Goal: Information Seeking & Learning: Learn about a topic

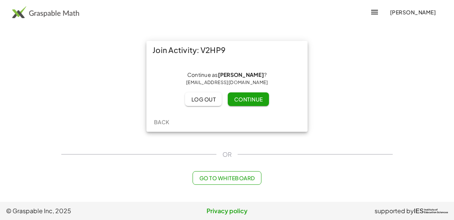
click at [262, 97] on span "Continue" at bounding box center [248, 99] width 29 height 7
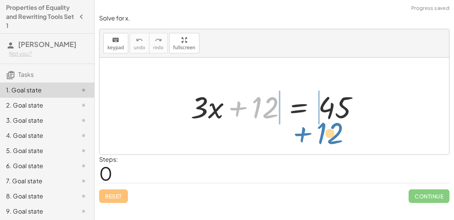
drag, startPoint x: 251, startPoint y: 111, endPoint x: 316, endPoint y: 137, distance: 70.0
click at [316, 137] on div "+ 12 + · 3 · x + 12 = 45" at bounding box center [274, 105] width 350 height 97
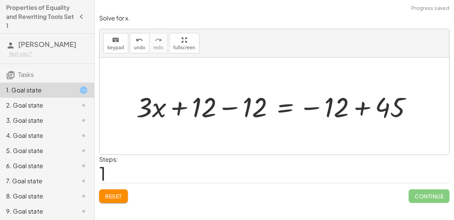
click at [239, 112] on div at bounding box center [276, 106] width 289 height 36
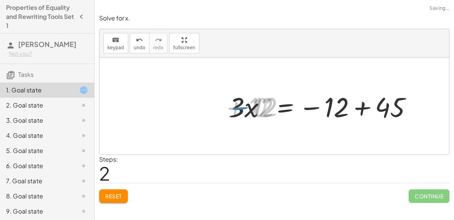
click at [362, 114] on div at bounding box center [327, 106] width 188 height 36
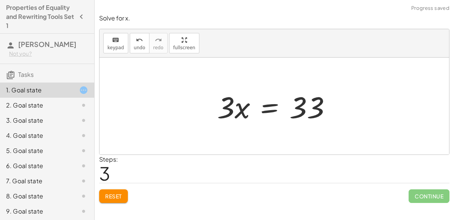
click at [272, 110] on div at bounding box center [276, 106] width 127 height 39
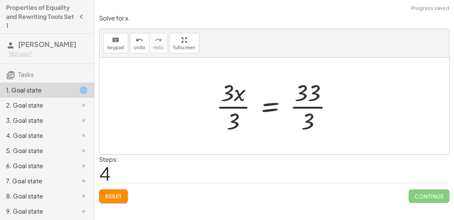
click at [241, 107] on div at bounding box center [277, 106] width 130 height 58
click at [304, 107] on div at bounding box center [286, 106] width 111 height 58
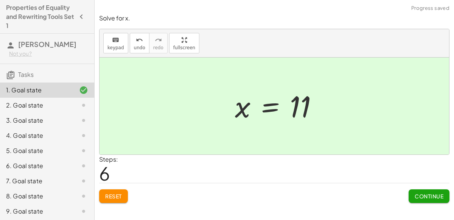
click at [423, 199] on button "Continue" at bounding box center [429, 196] width 41 height 14
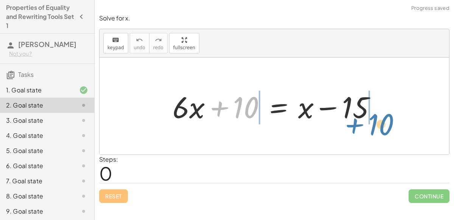
drag, startPoint x: 235, startPoint y: 110, endPoint x: 369, endPoint y: 127, distance: 135.3
click at [369, 127] on div "+ 10 + · 6 · x + 10 = + x − 15" at bounding box center [274, 105] width 350 height 97
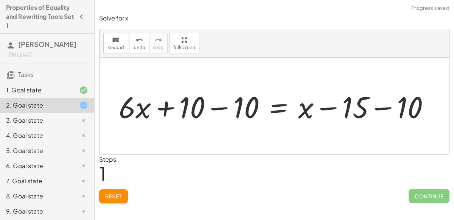
click at [375, 106] on div at bounding box center [277, 106] width 325 height 39
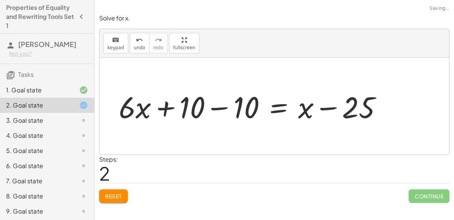
click at [210, 109] on div at bounding box center [253, 106] width 277 height 39
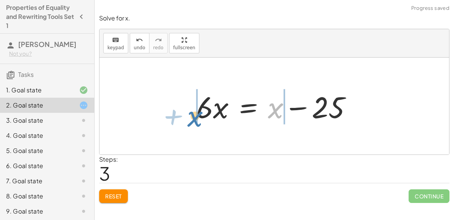
drag, startPoint x: 271, startPoint y: 111, endPoint x: 200, endPoint y: 121, distance: 71.4
click at [200, 121] on div at bounding box center [277, 106] width 169 height 39
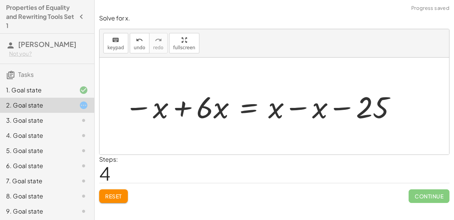
click at [184, 109] on div at bounding box center [261, 106] width 280 height 39
click at [292, 111] on div at bounding box center [299, 106] width 212 height 39
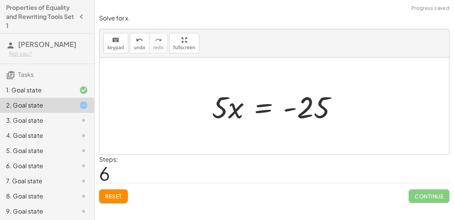
click at [252, 109] on div at bounding box center [277, 106] width 139 height 39
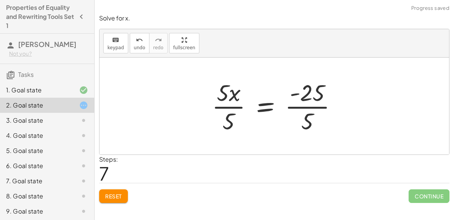
click at [235, 105] on div at bounding box center [277, 106] width 139 height 58
click at [293, 103] on div at bounding box center [286, 106] width 121 height 58
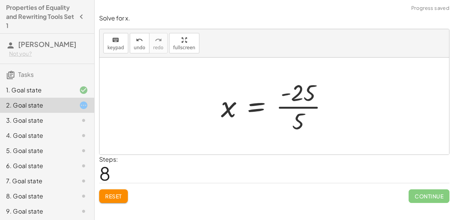
click at [306, 108] on div at bounding box center [277, 106] width 121 height 58
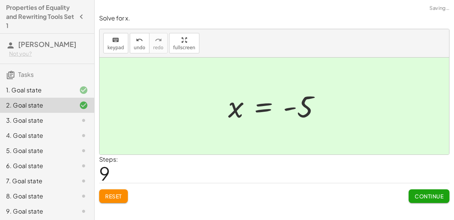
click at [441, 194] on span "Continue" at bounding box center [429, 196] width 29 height 7
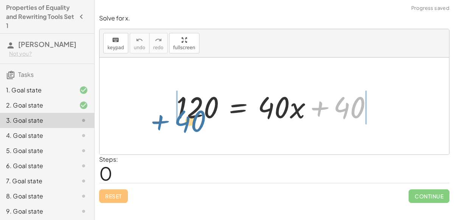
drag, startPoint x: 339, startPoint y: 106, endPoint x: 181, endPoint y: 122, distance: 158.9
click at [181, 122] on div at bounding box center [277, 106] width 210 height 39
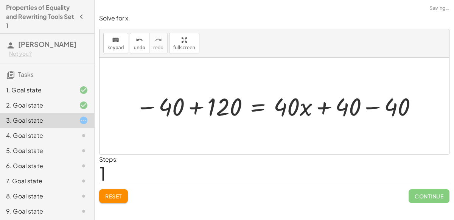
click at [197, 103] on div at bounding box center [277, 106] width 291 height 33
click at [371, 108] on div at bounding box center [319, 106] width 216 height 33
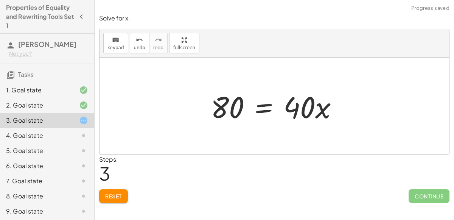
click at [264, 106] on div at bounding box center [277, 106] width 141 height 39
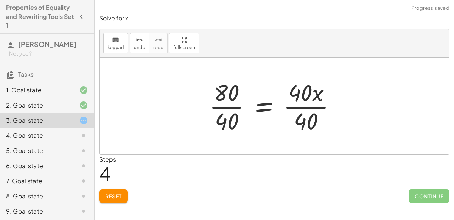
click at [228, 107] on div at bounding box center [275, 106] width 140 height 58
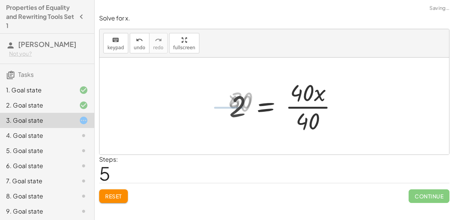
click at [304, 110] on div at bounding box center [286, 106] width 122 height 58
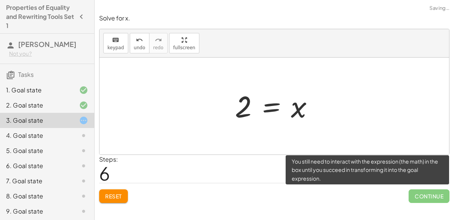
click at [421, 198] on span "Continue" at bounding box center [429, 196] width 41 height 14
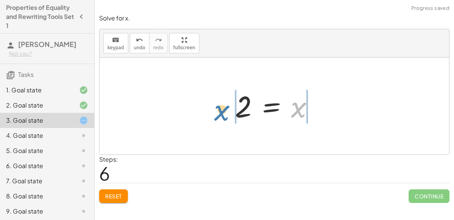
drag, startPoint x: 300, startPoint y: 113, endPoint x: 222, endPoint y: 116, distance: 77.2
click at [222, 116] on div "120 = + · 40 · x + 40 − 40 + 120 = + · 40 · x + 40 − 40 80 = + · 40 · x + 40 − …" at bounding box center [274, 105] width 350 height 97
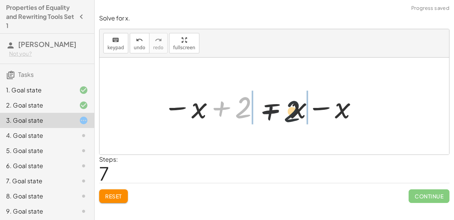
drag, startPoint x: 239, startPoint y: 106, endPoint x: 329, endPoint y: 111, distance: 89.8
click at [329, 111] on div at bounding box center [260, 106] width 203 height 39
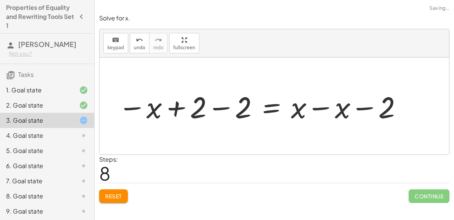
click at [322, 109] on div at bounding box center [260, 106] width 293 height 39
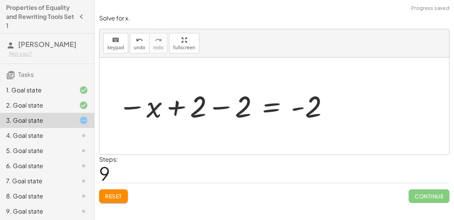
click at [293, 109] on div at bounding box center [223, 105] width 219 height 37
click at [174, 108] on div at bounding box center [223, 105] width 219 height 37
click at [214, 107] on div at bounding box center [223, 105] width 219 height 37
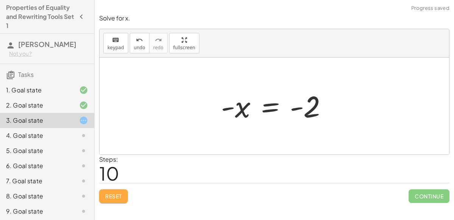
click at [117, 190] on button "Reset" at bounding box center [113, 196] width 29 height 14
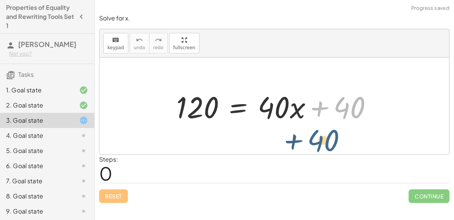
click at [341, 103] on div at bounding box center [277, 106] width 210 height 39
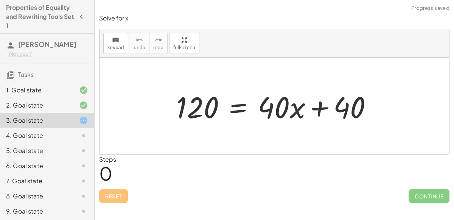
click at [241, 108] on div at bounding box center [277, 106] width 210 height 39
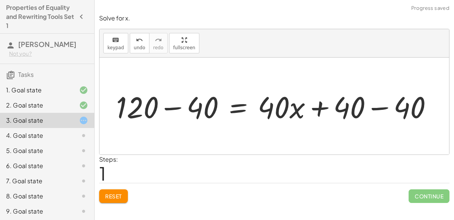
click at [179, 102] on div at bounding box center [277, 106] width 330 height 39
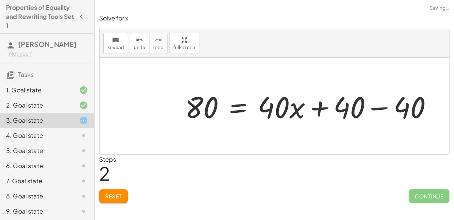
click at [378, 113] on div at bounding box center [311, 106] width 261 height 39
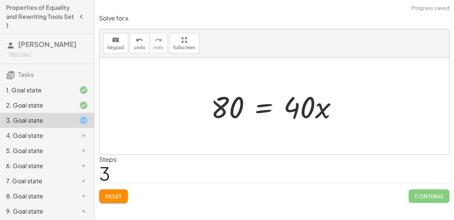
click at [270, 108] on div at bounding box center [277, 106] width 141 height 39
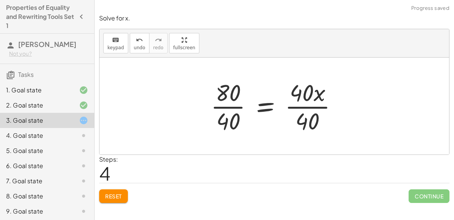
click at [238, 109] on div at bounding box center [277, 106] width 140 height 58
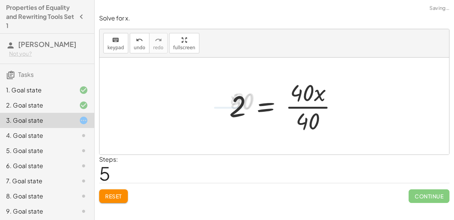
click at [324, 113] on div at bounding box center [286, 106] width 122 height 58
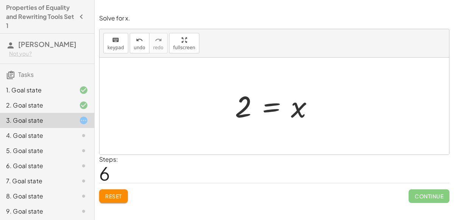
click at [118, 198] on span "Reset" at bounding box center [113, 196] width 17 height 7
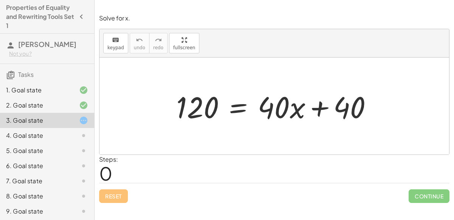
click at [78, 137] on div at bounding box center [77, 135] width 21 height 9
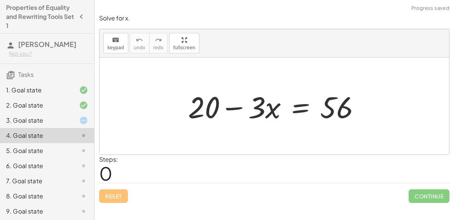
click at [293, 112] on div at bounding box center [277, 106] width 186 height 39
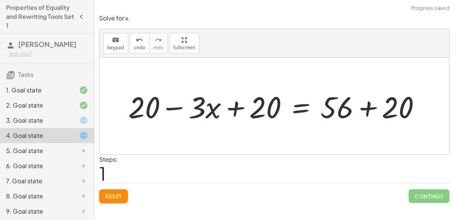
click at [232, 109] on div at bounding box center [277, 106] width 306 height 39
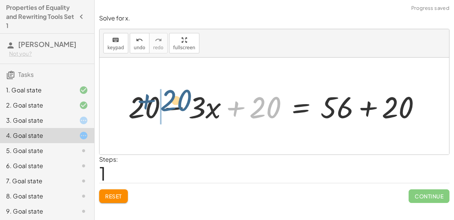
drag, startPoint x: 253, startPoint y: 110, endPoint x: 163, endPoint y: 105, distance: 90.2
click at [163, 105] on div at bounding box center [277, 106] width 306 height 39
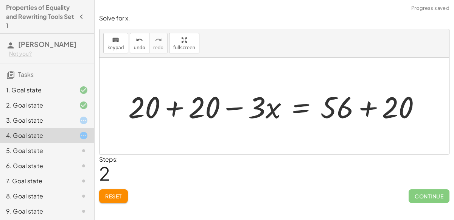
click at [182, 108] on div at bounding box center [277, 106] width 306 height 39
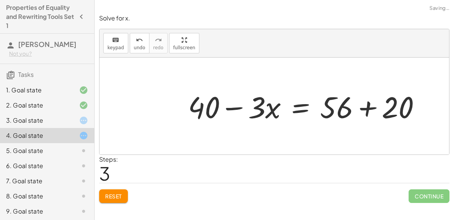
click at [362, 107] on div at bounding box center [307, 106] width 246 height 39
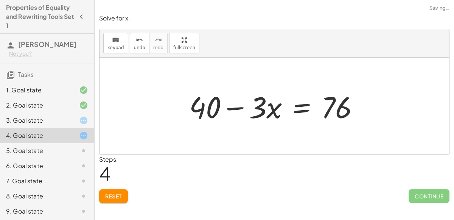
click at [302, 106] on div at bounding box center [277, 106] width 184 height 39
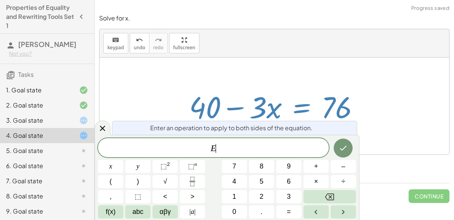
click at [260, 96] on div at bounding box center [277, 106] width 184 height 39
click at [225, 106] on div at bounding box center [277, 106] width 184 height 39
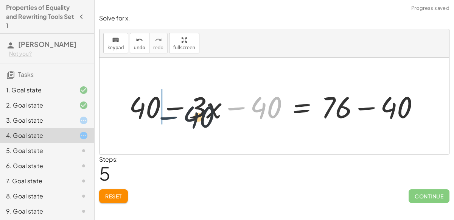
drag, startPoint x: 239, startPoint y: 112, endPoint x: 166, endPoint y: 118, distance: 73.3
click at [166, 118] on div at bounding box center [277, 106] width 304 height 39
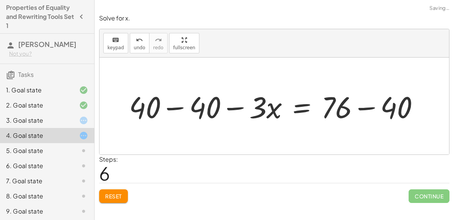
click at [171, 107] on div at bounding box center [277, 106] width 304 height 39
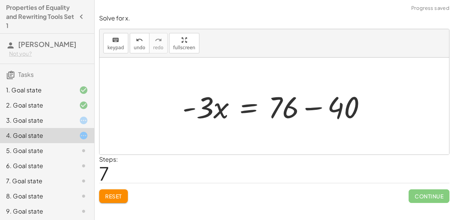
click at [370, 106] on div at bounding box center [277, 106] width 197 height 39
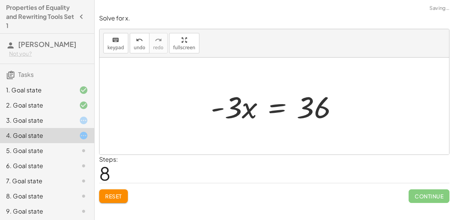
click at [277, 110] on div at bounding box center [277, 106] width 141 height 39
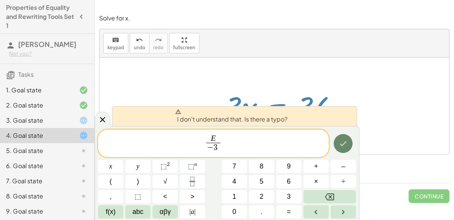
click at [338, 144] on button "Done" at bounding box center [343, 143] width 19 height 19
click at [339, 144] on icon "Done" at bounding box center [343, 143] width 9 height 9
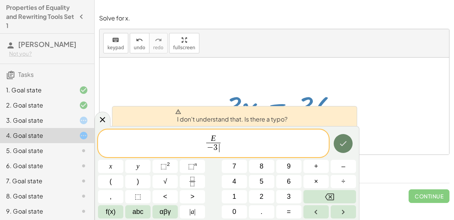
click at [339, 144] on icon "Done" at bounding box center [343, 143] width 9 height 9
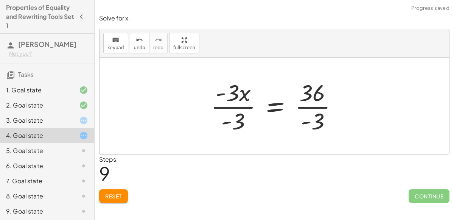
click at [318, 104] on div at bounding box center [277, 106] width 140 height 58
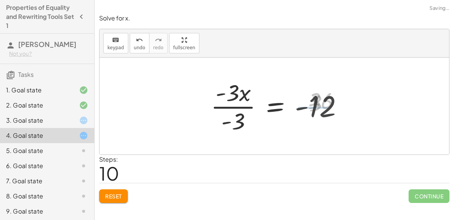
click at [230, 105] on div at bounding box center [280, 106] width 146 height 58
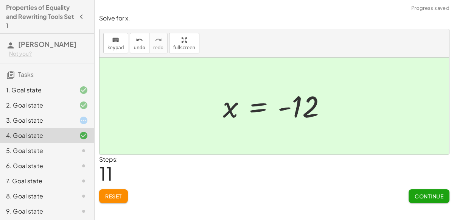
click at [419, 189] on button "Continue" at bounding box center [429, 196] width 41 height 14
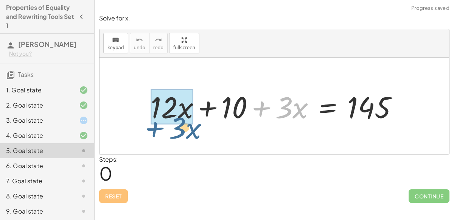
drag, startPoint x: 268, startPoint y: 108, endPoint x: 162, endPoint y: 121, distance: 106.4
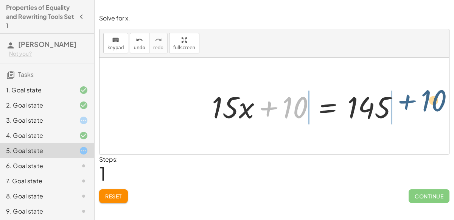
drag, startPoint x: 263, startPoint y: 104, endPoint x: 396, endPoint y: 98, distance: 132.9
click at [396, 98] on div at bounding box center [308, 106] width 200 height 39
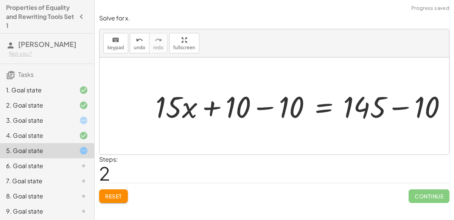
click at [397, 103] on div at bounding box center [305, 106] width 289 height 37
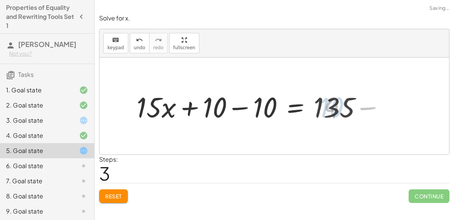
click at [245, 104] on div at bounding box center [252, 106] width 239 height 37
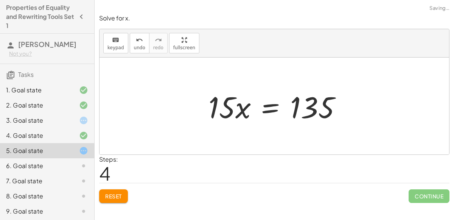
click at [303, 117] on div at bounding box center [278, 106] width 146 height 39
click at [265, 108] on div at bounding box center [277, 106] width 146 height 39
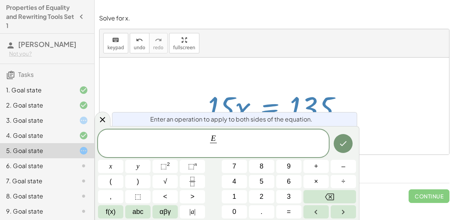
click at [67, 135] on div "4. Goal state" at bounding box center [36, 135] width 61 height 9
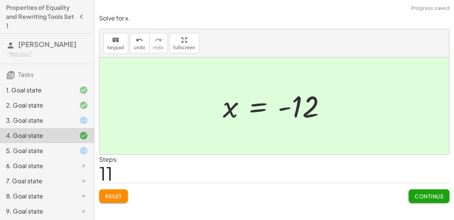
click at [107, 197] on span "Reset" at bounding box center [113, 196] width 17 height 7
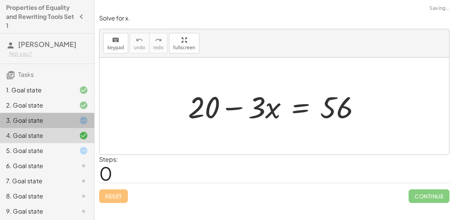
click at [78, 113] on div "3. Goal state" at bounding box center [47, 120] width 94 height 15
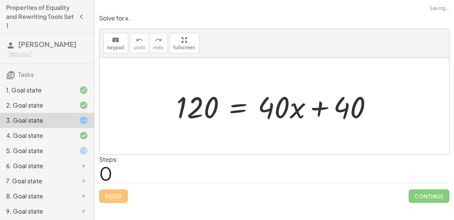
click at [85, 110] on div "2. Goal state" at bounding box center [47, 105] width 94 height 15
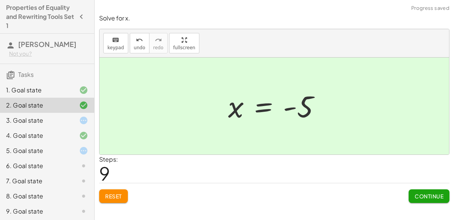
click at [108, 195] on span "Reset" at bounding box center [113, 196] width 17 height 7
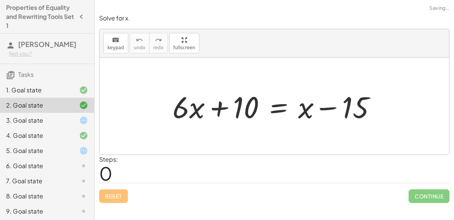
click at [65, 89] on div "1. Goal state" at bounding box center [36, 89] width 61 height 9
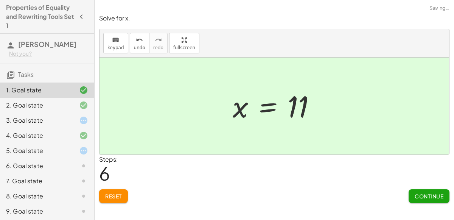
click at [111, 193] on span "Reset" at bounding box center [113, 196] width 17 height 7
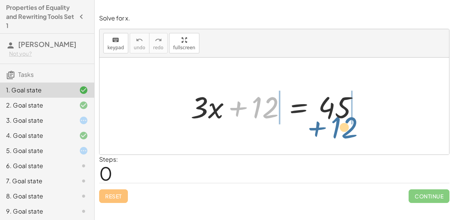
drag, startPoint x: 255, startPoint y: 105, endPoint x: 336, endPoint y: 124, distance: 82.5
click at [336, 124] on div at bounding box center [277, 106] width 181 height 39
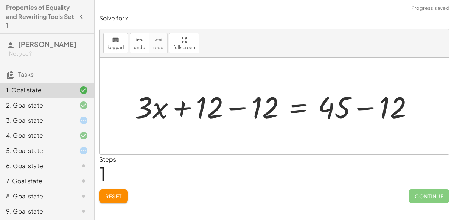
click at [367, 107] on div at bounding box center [277, 106] width 292 height 39
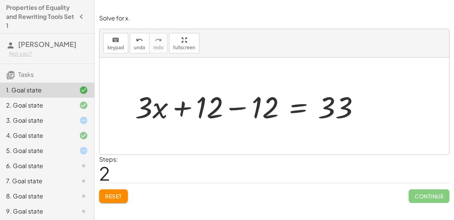
click at [254, 106] on div at bounding box center [250, 106] width 238 height 39
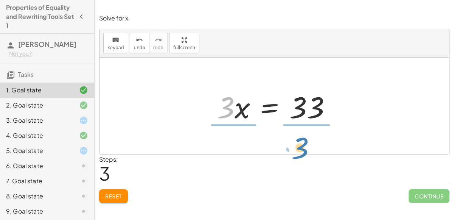
drag, startPoint x: 226, startPoint y: 103, endPoint x: 300, endPoint y: 144, distance: 84.8
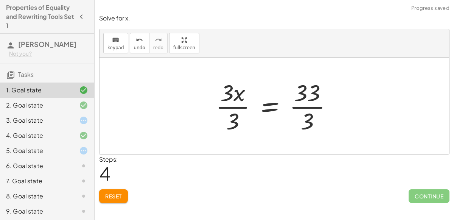
click at [231, 105] on div at bounding box center [277, 106] width 130 height 58
click at [312, 103] on div at bounding box center [286, 106] width 111 height 58
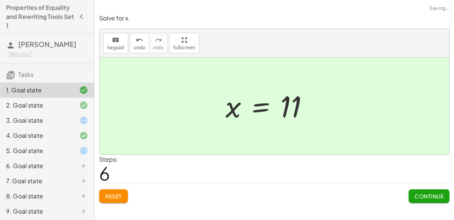
click at [433, 190] on button "Continue" at bounding box center [429, 196] width 41 height 14
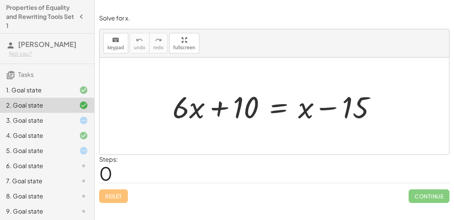
click at [73, 123] on div at bounding box center [77, 120] width 21 height 9
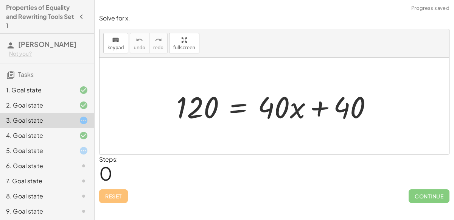
click at [63, 133] on div "4. Goal state" at bounding box center [36, 135] width 61 height 9
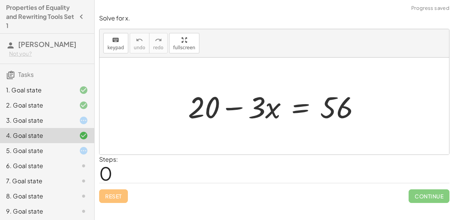
click at [62, 120] on div "3. Goal state" at bounding box center [36, 120] width 61 height 9
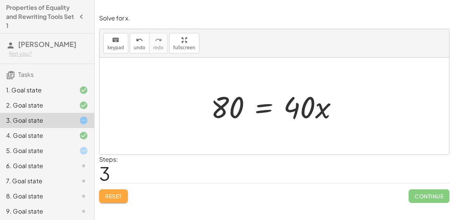
click at [106, 190] on button "Reset" at bounding box center [113, 196] width 29 height 14
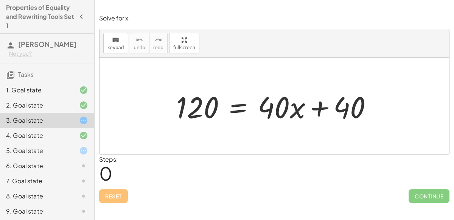
click at [74, 140] on div "4. Goal state" at bounding box center [47, 135] width 94 height 15
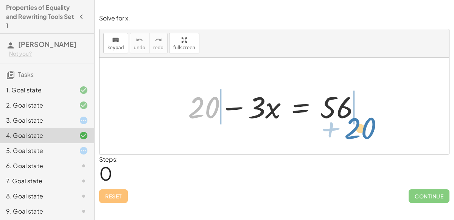
drag, startPoint x: 206, startPoint y: 112, endPoint x: 363, endPoint y: 133, distance: 158.3
click at [363, 133] on div "+ 20 + 20 − · 3 · x = 56" at bounding box center [274, 105] width 350 height 97
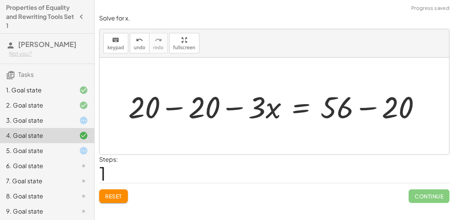
click at [359, 109] on div at bounding box center [277, 106] width 306 height 39
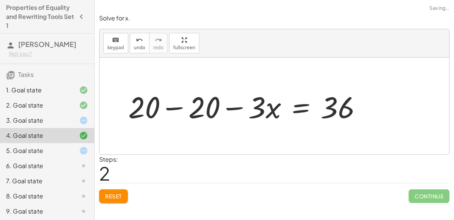
click at [163, 108] on div at bounding box center [247, 106] width 247 height 39
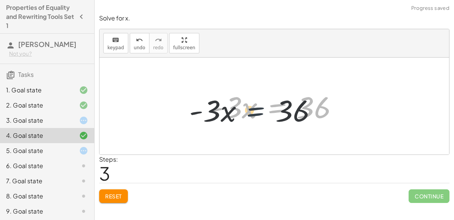
drag, startPoint x: 268, startPoint y: 113, endPoint x: 246, endPoint y: 117, distance: 22.1
click at [246, 117] on div at bounding box center [277, 106] width 141 height 39
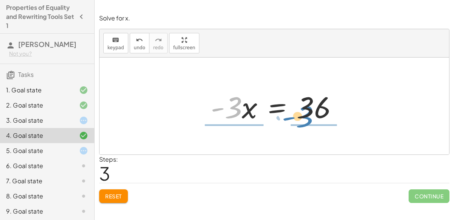
drag, startPoint x: 233, startPoint y: 111, endPoint x: 303, endPoint y: 121, distance: 71.0
click at [303, 121] on div at bounding box center [277, 106] width 141 height 39
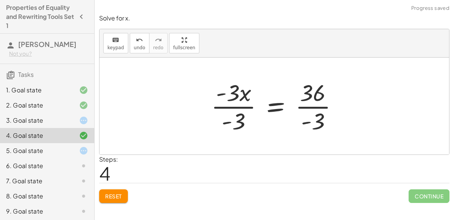
click at [230, 109] on div at bounding box center [277, 106] width 140 height 58
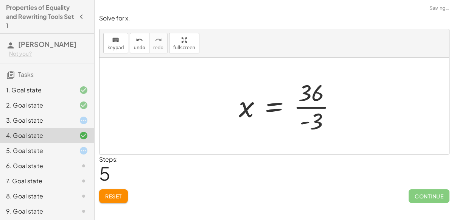
click at [316, 108] on div at bounding box center [290, 106] width 111 height 58
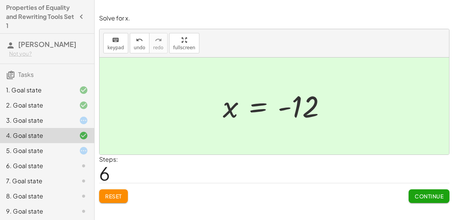
click at [429, 194] on span "Continue" at bounding box center [429, 196] width 29 height 7
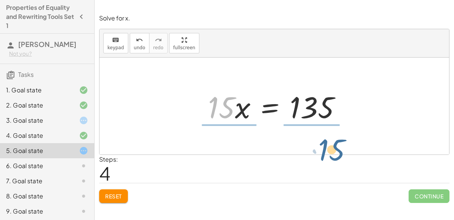
drag, startPoint x: 222, startPoint y: 110, endPoint x: 329, endPoint y: 152, distance: 115.2
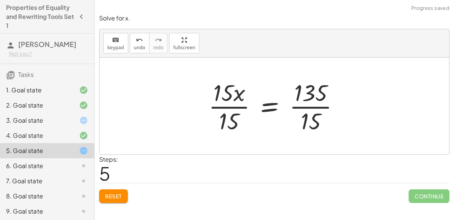
click at [306, 117] on div at bounding box center [277, 106] width 144 height 58
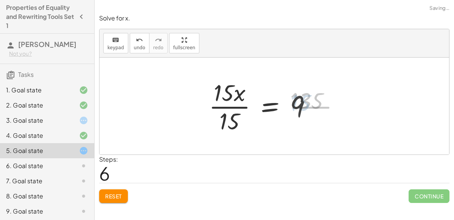
click at [230, 107] on div at bounding box center [263, 106] width 117 height 58
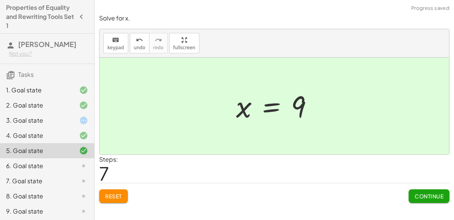
click at [442, 198] on span "Continue" at bounding box center [429, 196] width 29 height 7
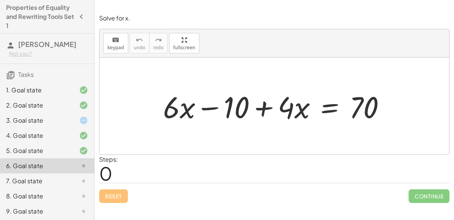
scroll to position [47, 0]
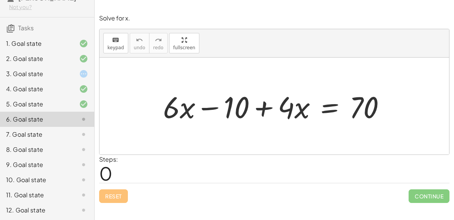
click at [52, 205] on div "12. Goal state" at bounding box center [36, 209] width 61 height 9
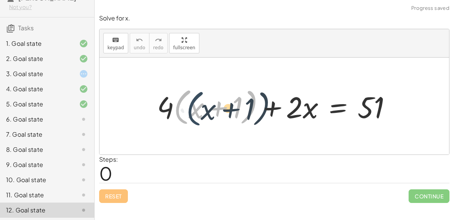
click at [176, 112] on div at bounding box center [277, 105] width 248 height 43
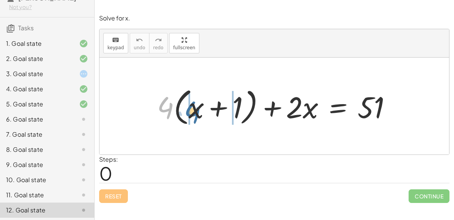
drag, startPoint x: 166, startPoint y: 107, endPoint x: 193, endPoint y: 112, distance: 26.8
click at [193, 112] on div at bounding box center [277, 105] width 248 height 43
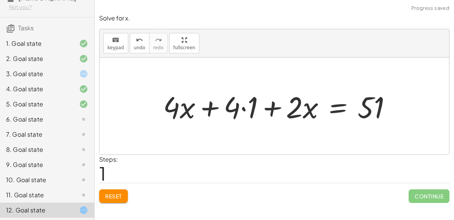
click at [193, 112] on div at bounding box center [280, 106] width 242 height 39
click at [237, 109] on div at bounding box center [280, 106] width 242 height 39
click at [246, 108] on div at bounding box center [280, 106] width 242 height 39
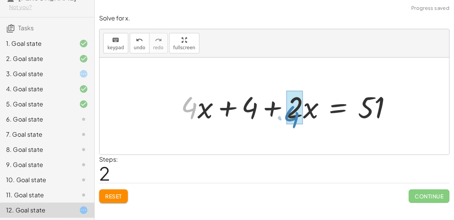
drag, startPoint x: 191, startPoint y: 109, endPoint x: 297, endPoint y: 116, distance: 106.5
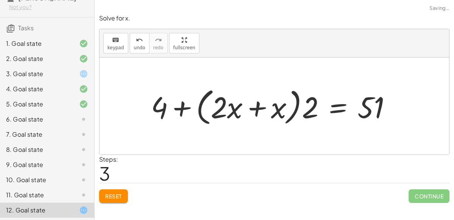
click at [251, 107] on div at bounding box center [274, 105] width 254 height 43
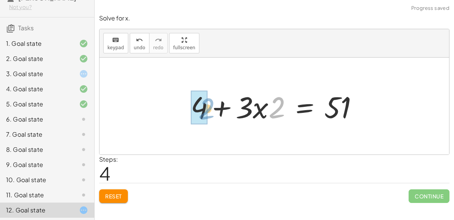
drag, startPoint x: 277, startPoint y: 108, endPoint x: 186, endPoint y: 109, distance: 90.4
click at [187, 109] on div at bounding box center [277, 106] width 181 height 39
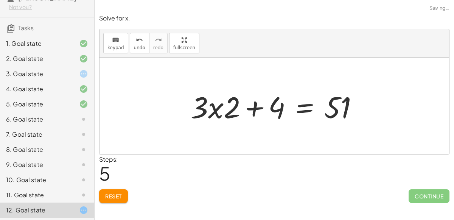
click at [222, 108] on div at bounding box center [277, 106] width 181 height 39
click at [117, 197] on span "Reset" at bounding box center [113, 196] width 17 height 7
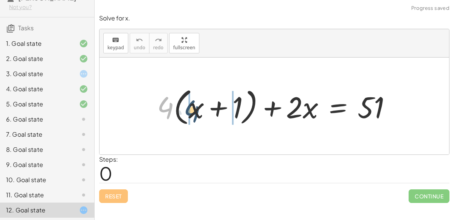
drag, startPoint x: 165, startPoint y: 99, endPoint x: 191, endPoint y: 103, distance: 26.7
click at [191, 103] on div at bounding box center [277, 105] width 248 height 43
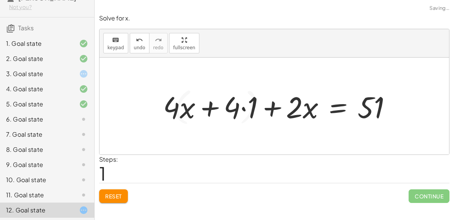
click at [184, 108] on div at bounding box center [280, 106] width 242 height 39
click at [238, 107] on div at bounding box center [280, 106] width 242 height 39
click at [244, 106] on div at bounding box center [280, 106] width 242 height 39
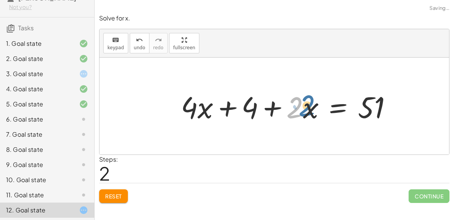
drag, startPoint x: 295, startPoint y: 110, endPoint x: 310, endPoint y: 107, distance: 15.9
click at [310, 107] on div at bounding box center [289, 106] width 224 height 39
drag, startPoint x: 310, startPoint y: 111, endPoint x: 307, endPoint y: 116, distance: 6.0
click at [307, 116] on div at bounding box center [289, 106] width 224 height 39
drag, startPoint x: 302, startPoint y: 112, endPoint x: 304, endPoint y: 115, distance: 3.9
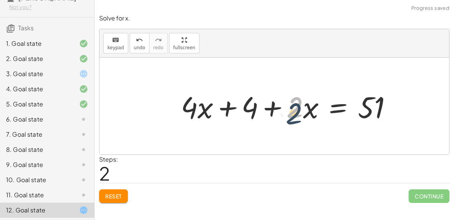
click at [304, 115] on div at bounding box center [289, 106] width 224 height 39
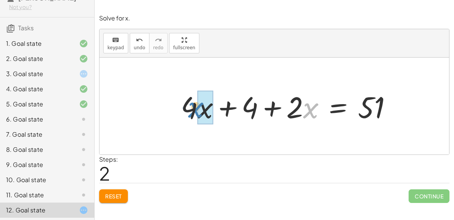
drag, startPoint x: 307, startPoint y: 112, endPoint x: 191, endPoint y: 111, distance: 115.4
click at [191, 111] on div at bounding box center [289, 106] width 224 height 39
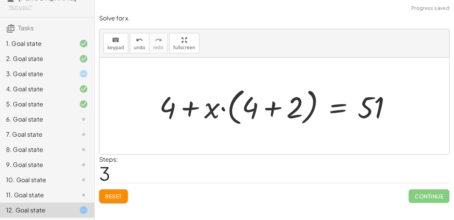
click at [271, 109] on div at bounding box center [278, 105] width 246 height 43
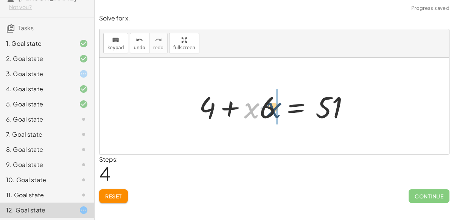
drag, startPoint x: 248, startPoint y: 112, endPoint x: 271, endPoint y: 111, distance: 22.7
click at [271, 111] on div at bounding box center [277, 106] width 164 height 39
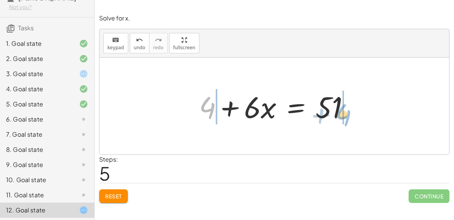
drag, startPoint x: 206, startPoint y: 111, endPoint x: 343, endPoint y: 118, distance: 137.1
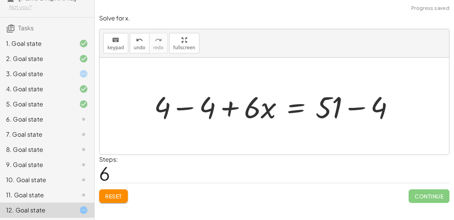
click at [352, 109] on div at bounding box center [277, 106] width 254 height 39
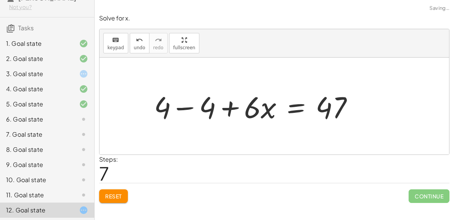
click at [179, 106] on div at bounding box center [256, 106] width 213 height 39
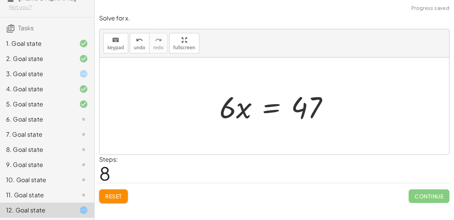
click at [272, 110] on div at bounding box center [277, 106] width 123 height 39
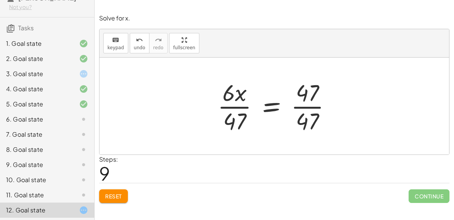
drag, startPoint x: 120, startPoint y: 196, endPoint x: 285, endPoint y: 129, distance: 178.3
click at [285, 129] on div "Solve for x. keyboard keypad undo undo redo redo fullscreen + · 4 · ( + x + 1 )…" at bounding box center [274, 108] width 359 height 198
click at [134, 45] on span "undo" at bounding box center [139, 47] width 11 height 5
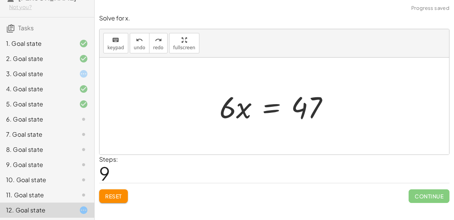
click at [275, 104] on div at bounding box center [277, 106] width 123 height 39
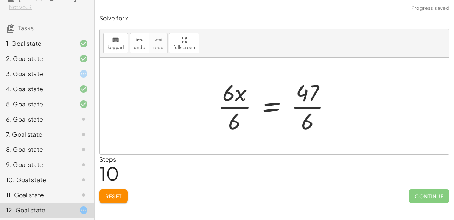
click at [247, 104] on div at bounding box center [277, 106] width 127 height 58
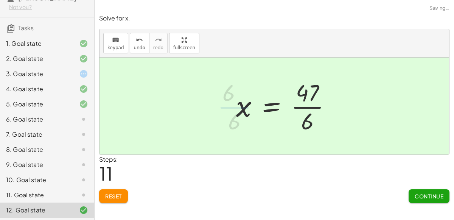
click at [312, 106] on div at bounding box center [286, 106] width 109 height 58
click at [77, 118] on div at bounding box center [77, 119] width 21 height 9
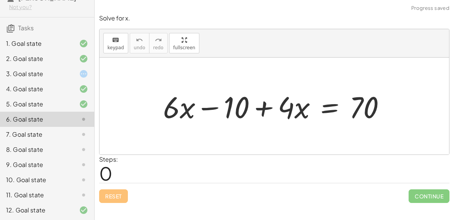
click at [52, 73] on div "3. Goal state" at bounding box center [36, 73] width 61 height 9
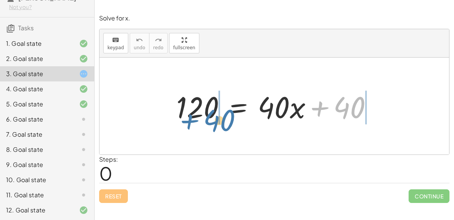
drag, startPoint x: 339, startPoint y: 101, endPoint x: 205, endPoint y: 112, distance: 134.3
click at [205, 112] on div at bounding box center [277, 106] width 210 height 39
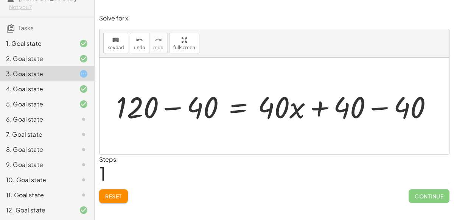
click at [163, 110] on div at bounding box center [277, 106] width 330 height 39
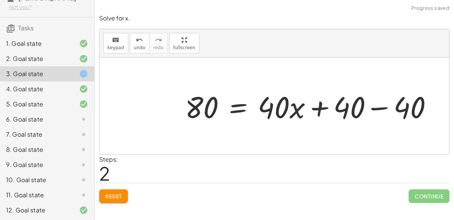
click at [379, 110] on div at bounding box center [311, 106] width 261 height 39
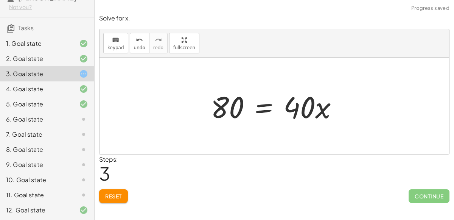
click at [264, 107] on div at bounding box center [277, 106] width 141 height 39
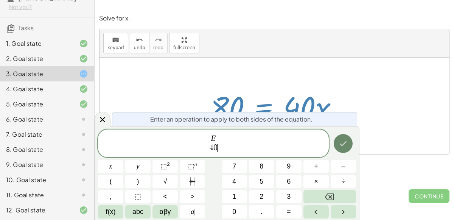
click at [336, 147] on button "Done" at bounding box center [343, 143] width 19 height 19
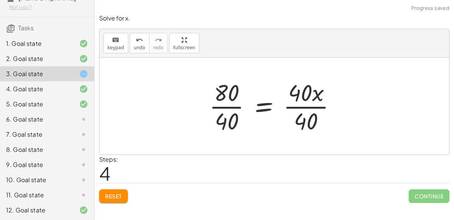
click at [306, 109] on div at bounding box center [275, 106] width 140 height 58
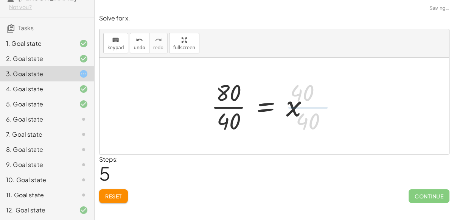
click at [232, 104] on div at bounding box center [262, 106] width 110 height 58
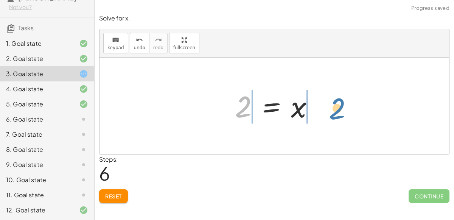
drag, startPoint x: 250, startPoint y: 105, endPoint x: 345, endPoint y: 106, distance: 95.3
click at [345, 106] on div "120 = + · 40 · x + 40 + 120 − 40 = + · 40 · x + 40 − 40 80 = + · 40 · x + 40 − …" at bounding box center [274, 105] width 350 height 97
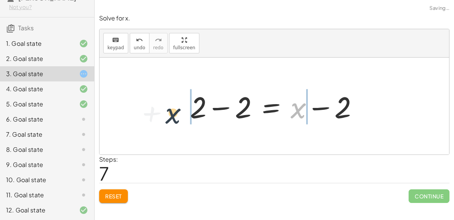
drag, startPoint x: 297, startPoint y: 108, endPoint x: 160, endPoint y: 111, distance: 137.0
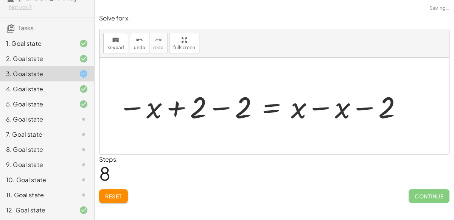
click at [213, 106] on div at bounding box center [260, 106] width 293 height 39
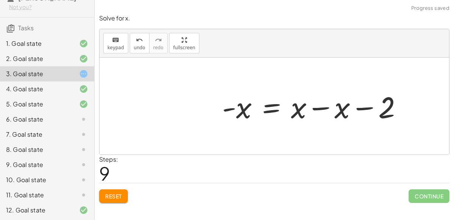
click at [228, 107] on div at bounding box center [315, 106] width 194 height 39
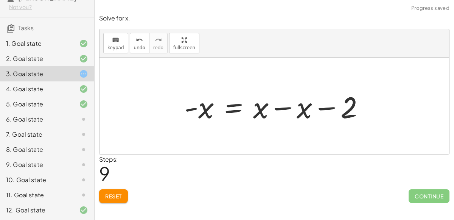
click at [282, 107] on div at bounding box center [277, 106] width 194 height 39
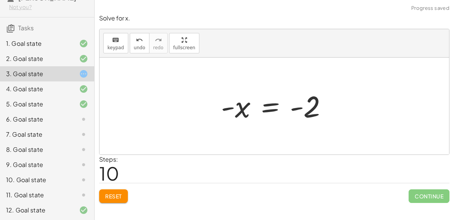
click at [297, 109] on div at bounding box center [277, 105] width 120 height 37
click at [262, 108] on div at bounding box center [277, 105] width 120 height 37
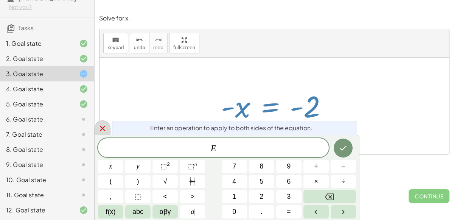
click at [101, 124] on icon at bounding box center [102, 128] width 9 height 9
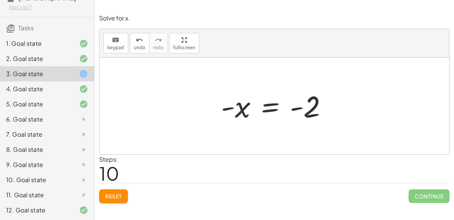
click at [271, 109] on div at bounding box center [277, 105] width 120 height 37
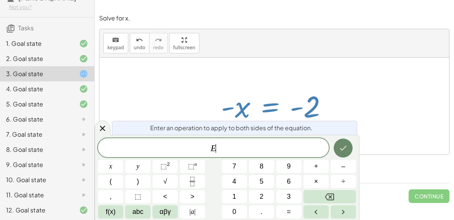
click at [340, 145] on icon "Done" at bounding box center [343, 147] width 9 height 9
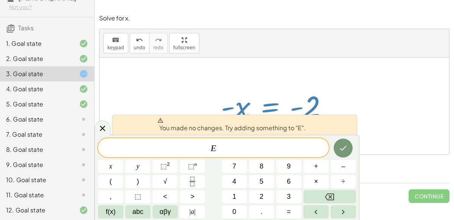
click at [431, 135] on div at bounding box center [274, 105] width 350 height 97
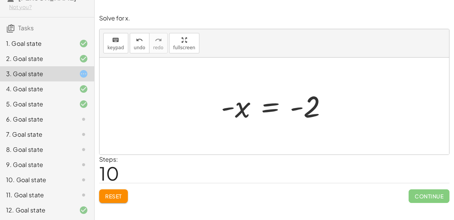
click at [112, 195] on span "Reset" at bounding box center [113, 196] width 17 height 7
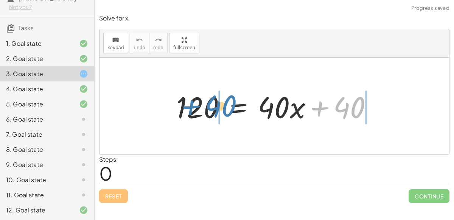
drag, startPoint x: 341, startPoint y: 103, endPoint x: 214, endPoint y: 101, distance: 127.5
click at [214, 101] on div at bounding box center [277, 106] width 210 height 39
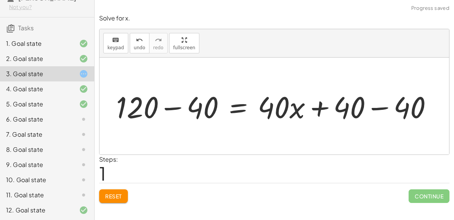
click at [176, 109] on div at bounding box center [277, 106] width 330 height 39
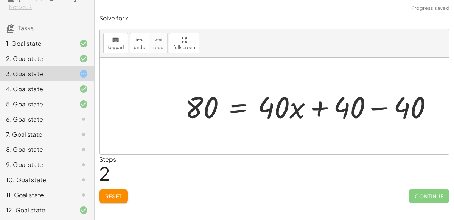
click at [388, 107] on div at bounding box center [311, 106] width 261 height 39
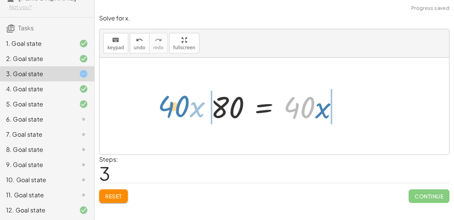
drag, startPoint x: 298, startPoint y: 106, endPoint x: 173, endPoint y: 105, distance: 125.6
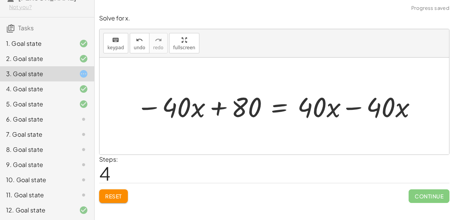
click at [353, 104] on div at bounding box center [276, 106] width 289 height 36
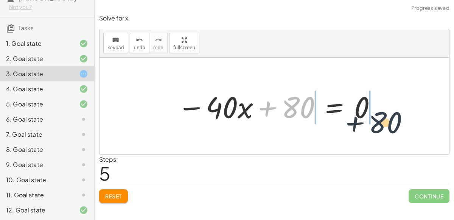
drag, startPoint x: 294, startPoint y: 104, endPoint x: 390, endPoint y: 115, distance: 96.3
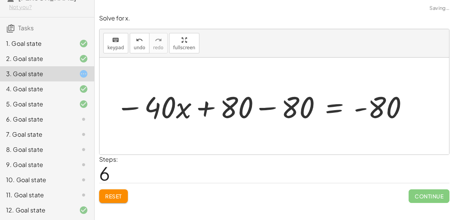
click at [365, 109] on div at bounding box center [262, 106] width 301 height 39
click at [283, 109] on div at bounding box center [262, 106] width 301 height 39
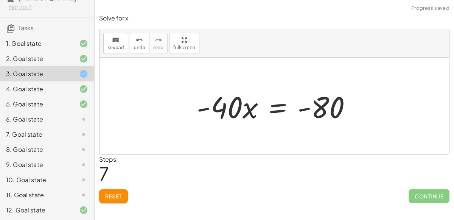
click at [253, 112] on div at bounding box center [277, 106] width 169 height 39
click at [273, 109] on div at bounding box center [277, 106] width 169 height 39
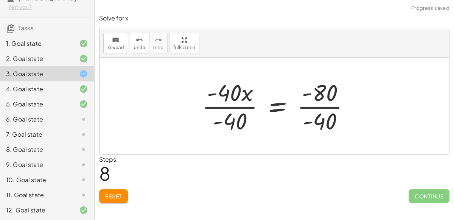
click at [222, 101] on div at bounding box center [278, 106] width 161 height 58
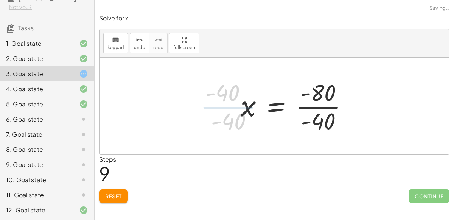
click at [314, 109] on div at bounding box center [297, 106] width 121 height 58
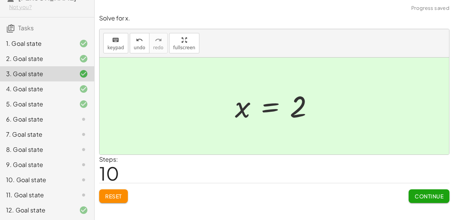
click at [428, 193] on span "Continue" at bounding box center [429, 196] width 29 height 7
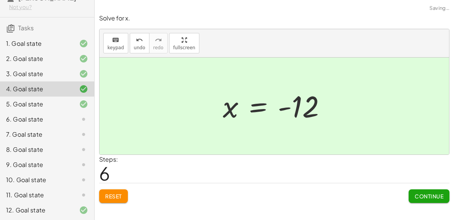
click at [53, 118] on div "6. Goal state" at bounding box center [36, 119] width 61 height 9
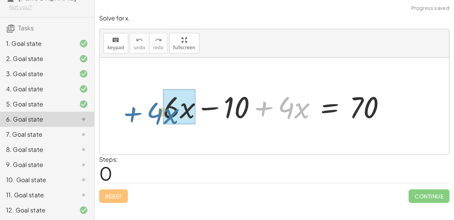
drag, startPoint x: 268, startPoint y: 111, endPoint x: 137, endPoint y: 116, distance: 131.0
click at [137, 116] on div "+ · 4 · x + · 6 · x − 10 + · 4 · x = 70" at bounding box center [274, 105] width 350 height 97
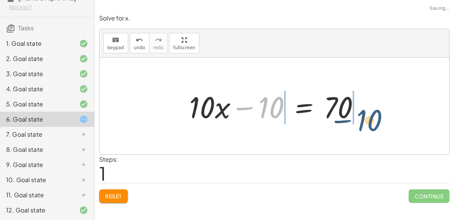
drag, startPoint x: 273, startPoint y: 105, endPoint x: 371, endPoint y: 118, distance: 99.2
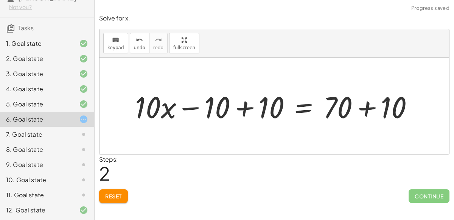
click at [245, 110] on div at bounding box center [277, 106] width 292 height 39
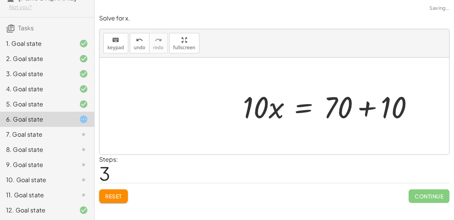
click at [370, 107] on div at bounding box center [331, 106] width 184 height 39
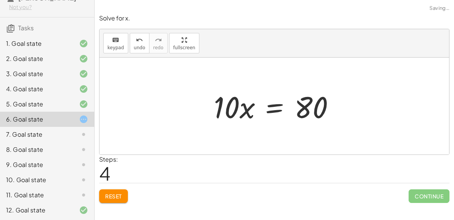
click at [269, 109] on div at bounding box center [277, 106] width 135 height 39
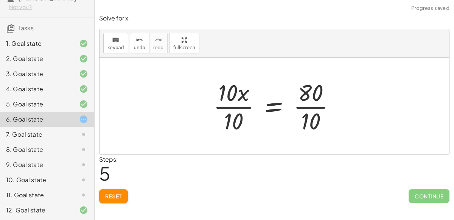
click at [231, 105] on div at bounding box center [278, 106] width 136 height 58
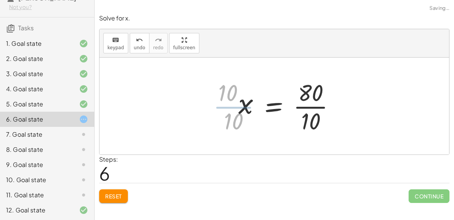
click at [299, 108] on div at bounding box center [290, 106] width 110 height 58
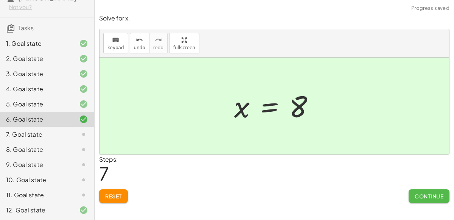
click at [412, 194] on button "Continue" at bounding box center [429, 196] width 41 height 14
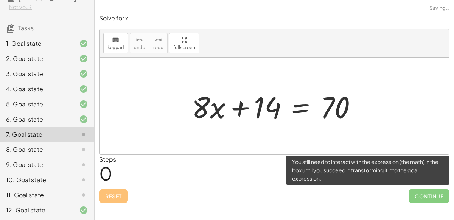
click at [420, 199] on span "Continue" at bounding box center [429, 196] width 41 height 14
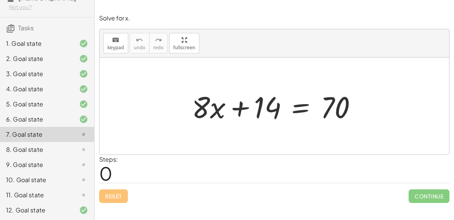
click at [300, 107] on div at bounding box center [277, 106] width 178 height 39
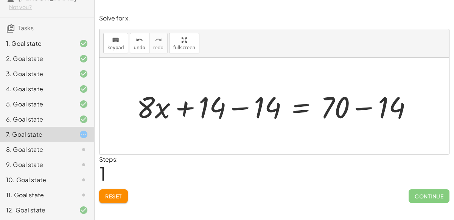
click at [244, 106] on div at bounding box center [277, 106] width 289 height 39
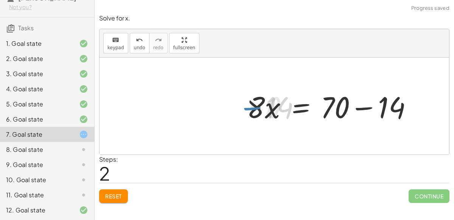
click at [359, 114] on div at bounding box center [333, 106] width 178 height 39
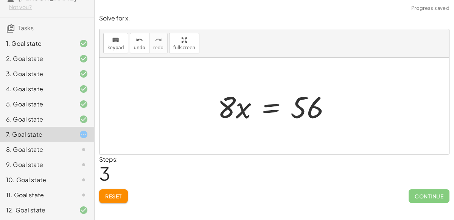
click at [279, 106] on div at bounding box center [277, 106] width 127 height 39
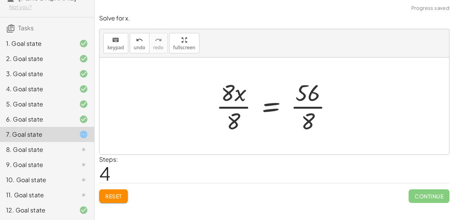
click at [233, 112] on div at bounding box center [277, 106] width 130 height 58
click at [304, 107] on div at bounding box center [287, 106] width 110 height 58
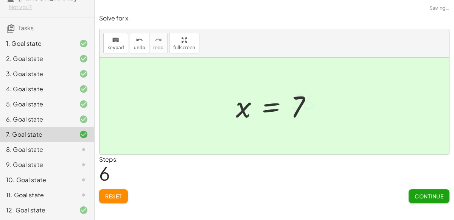
click at [442, 198] on span "Continue" at bounding box center [429, 196] width 29 height 7
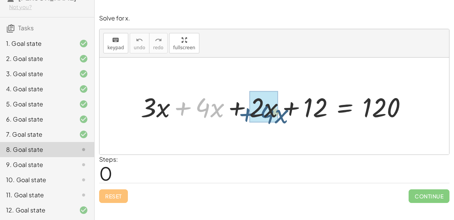
drag, startPoint x: 185, startPoint y: 108, endPoint x: 247, endPoint y: 114, distance: 62.7
click at [247, 114] on div at bounding box center [277, 106] width 280 height 35
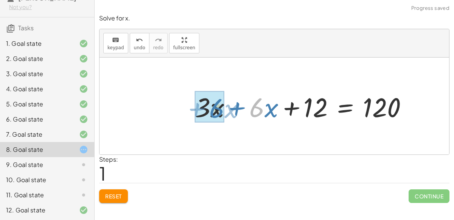
drag, startPoint x: 259, startPoint y: 103, endPoint x: 216, endPoint y: 104, distance: 42.8
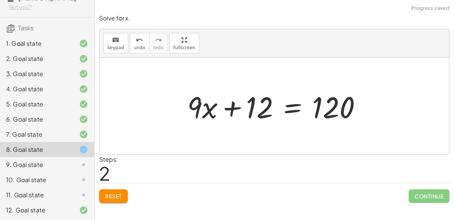
click at [286, 107] on div at bounding box center [277, 106] width 188 height 39
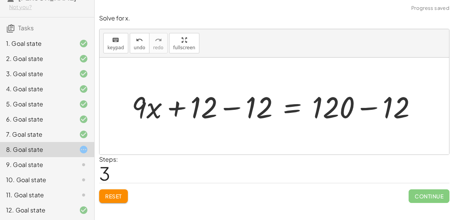
click at [228, 108] on div at bounding box center [277, 106] width 298 height 39
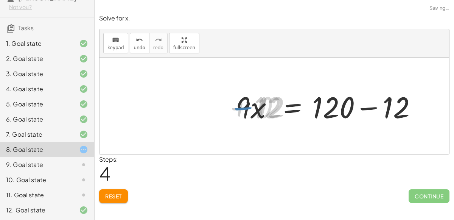
click at [360, 105] on div at bounding box center [333, 106] width 188 height 39
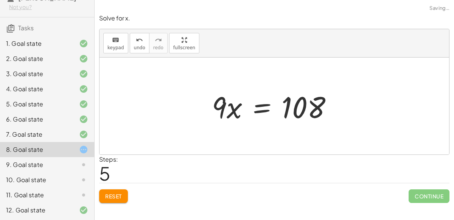
click at [243, 108] on div at bounding box center [275, 106] width 134 height 39
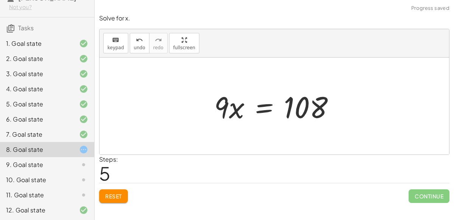
click at [255, 113] on div at bounding box center [277, 106] width 134 height 39
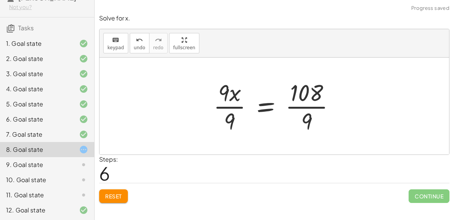
click at [230, 107] on div at bounding box center [277, 106] width 135 height 58
click at [300, 105] on div at bounding box center [286, 106] width 118 height 58
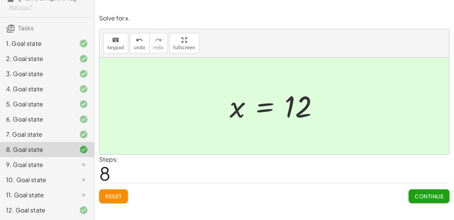
click at [440, 190] on button "Continue" at bounding box center [429, 196] width 41 height 14
